Goal: Register for event/course

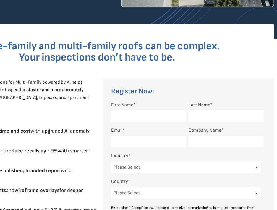
scroll to position [148, 102]
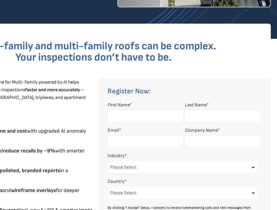
click at [136, 117] on input "First Name *" at bounding box center [145, 117] width 75 height 12
type input "[PERSON_NAME]"
type input "[PERSON_NAME][EMAIL_ADDRESS][DOMAIN_NAME]"
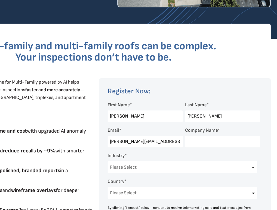
type input "AXIS ROOF AND GUTTER INC"
select select "[GEOGRAPHIC_DATA]"
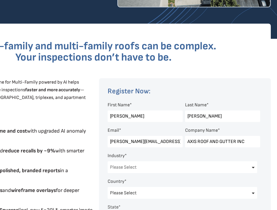
select select "[US_STATE]"
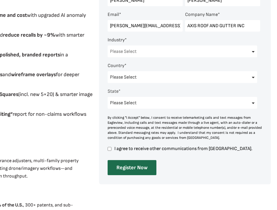
scroll to position [266, 102]
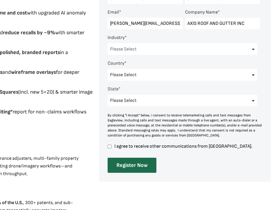
click at [256, 50] on select "Please Select Architects & Engineering Construction Electric/Gas Utilities Gove…" at bounding box center [183, 49] width 150 height 12
select select "Construction"
click at [108, 43] on select "Please Select Architects & Engineering Construction Electric/Gas Utilities Gove…" at bounding box center [183, 49] width 150 height 12
click at [109, 147] on input "I agree to receive other communications from [GEOGRAPHIC_DATA]." at bounding box center [110, 146] width 4 height 5
checkbox input "true"
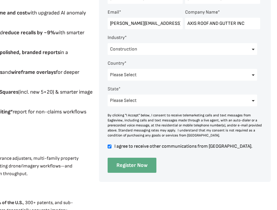
click at [143, 168] on input "Register Now" at bounding box center [132, 165] width 49 height 15
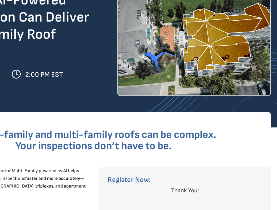
scroll to position [0, 102]
